Goal: Information Seeking & Learning: Learn about a topic

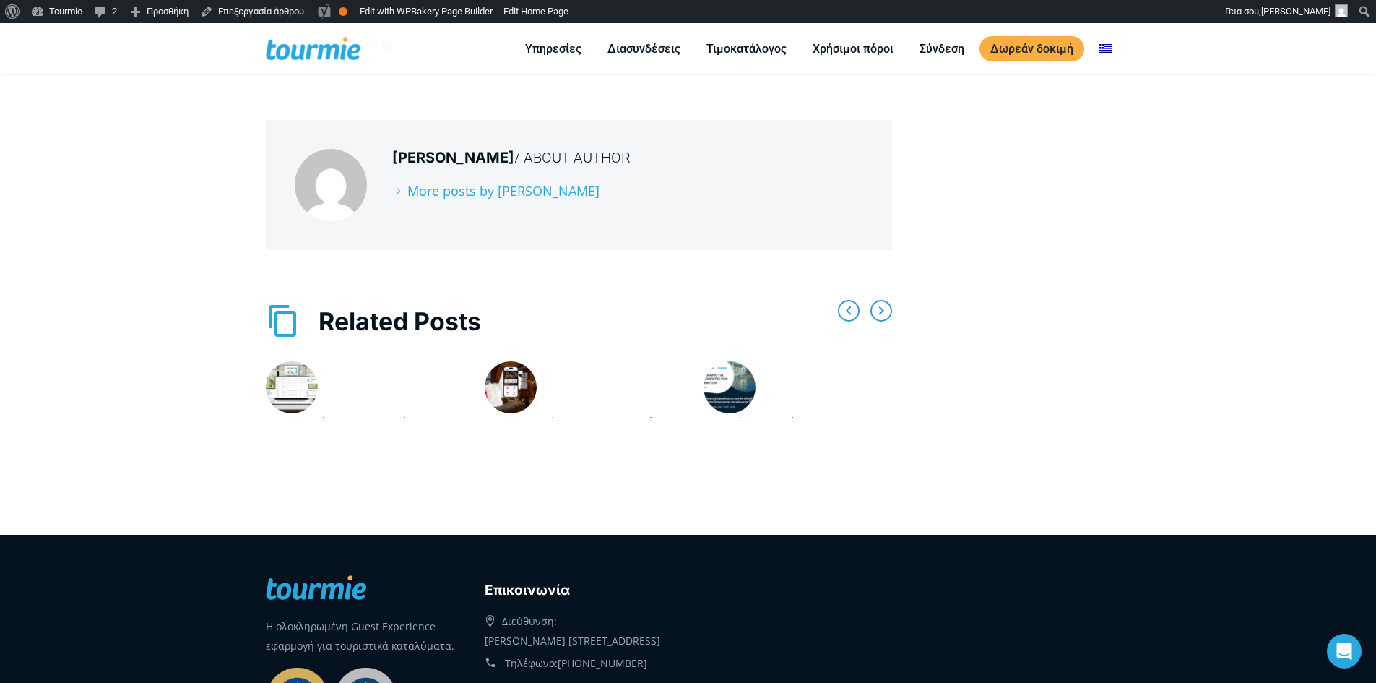
scroll to position [1544, 0]
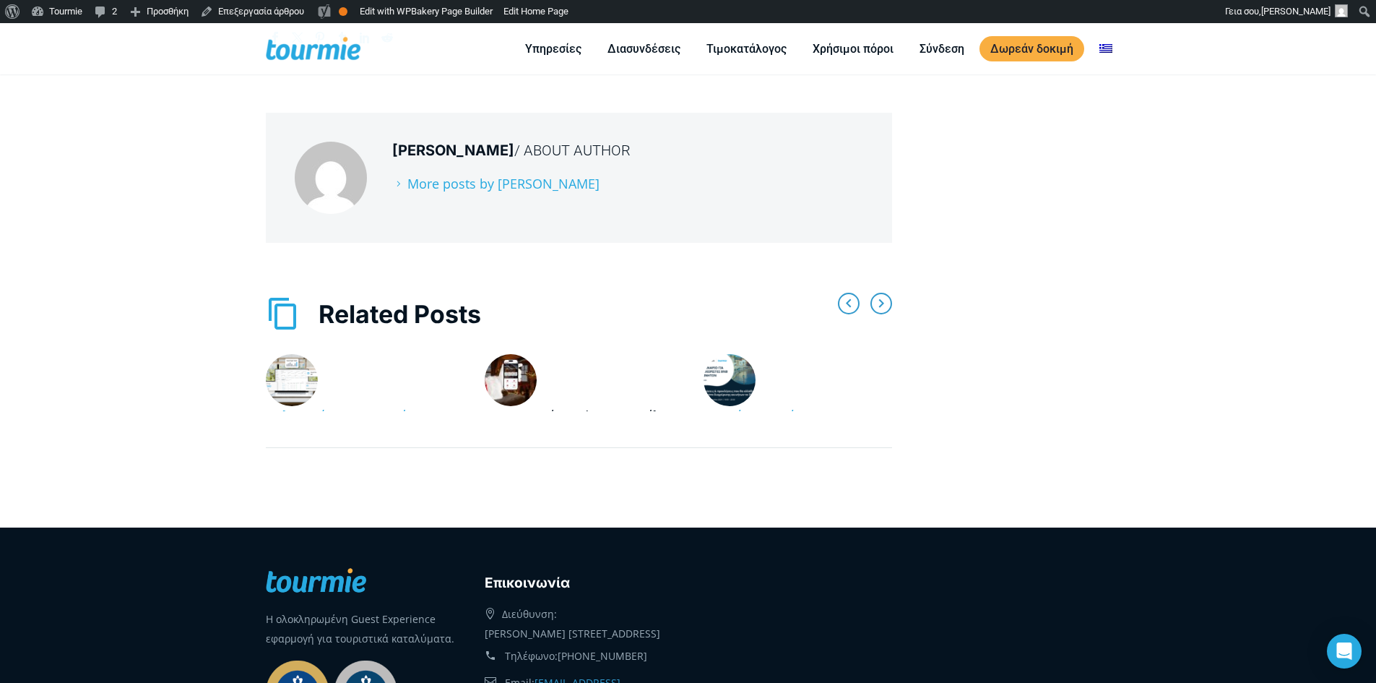
click at [551, 407] on link "Το Μυστικό του Άγιου Βασίλη για Μαγικές Εμπειρίες Επισκεπτών" at bounding box center [576, 435] width 183 height 56
